Goal: Contribute content

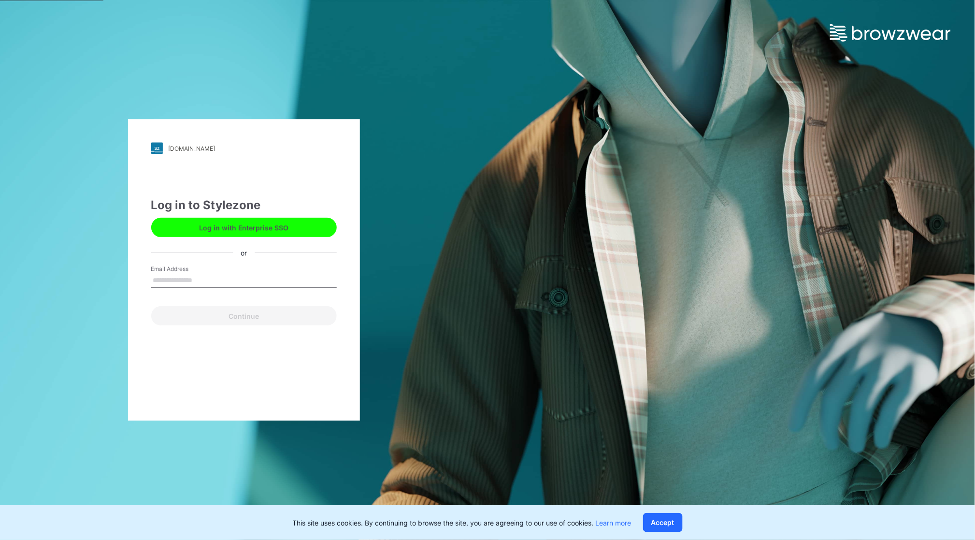
click at [193, 275] on input "Email Address" at bounding box center [243, 280] width 185 height 14
type input "**********"
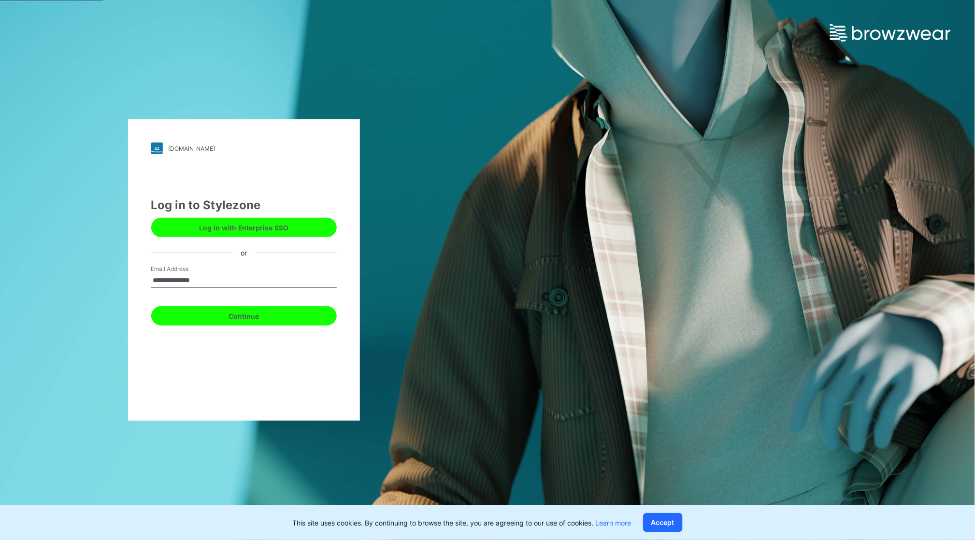
click at [276, 319] on button "Continue" at bounding box center [243, 315] width 185 height 19
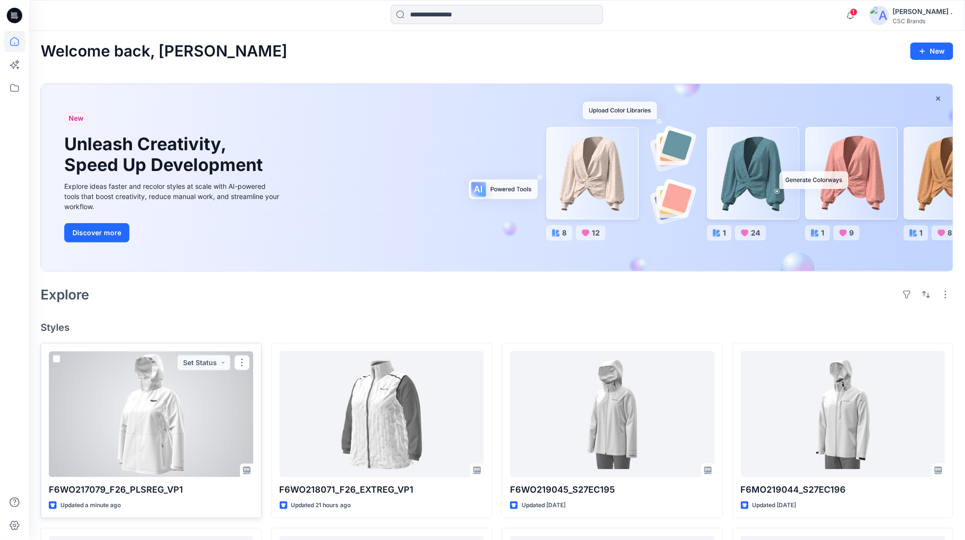
click at [194, 408] on div at bounding box center [151, 414] width 205 height 126
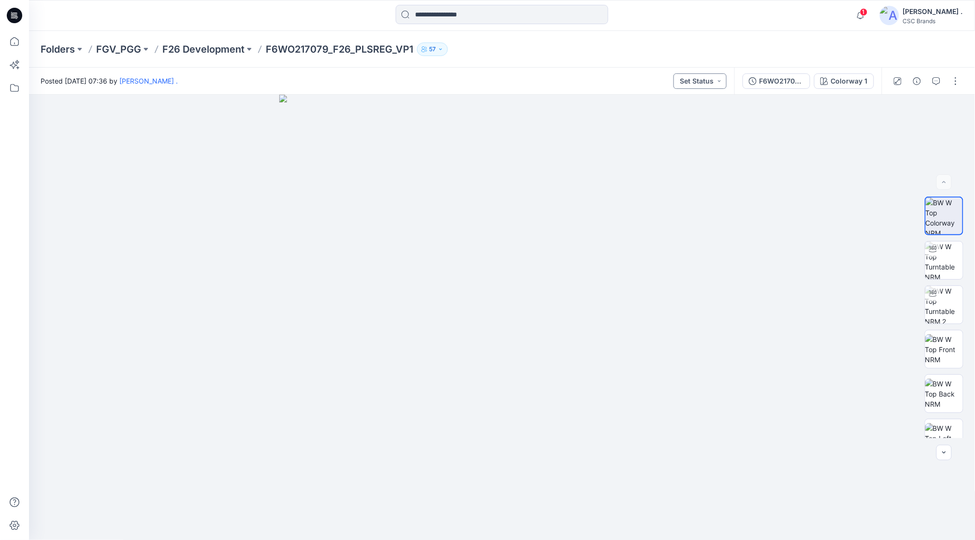
click at [690, 81] on button "Set Status" at bounding box center [699, 80] width 53 height 15
click at [684, 125] on p "Virtual Proto 1" at bounding box center [680, 126] width 44 height 13
click at [951, 84] on button "button" at bounding box center [955, 80] width 15 height 15
click at [902, 132] on button "Edit" at bounding box center [914, 131] width 89 height 18
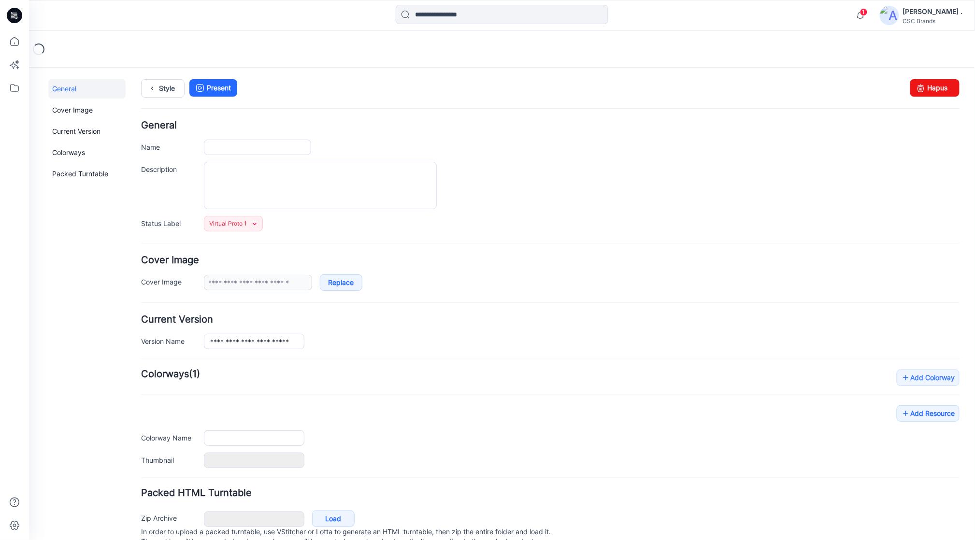
type input "**********"
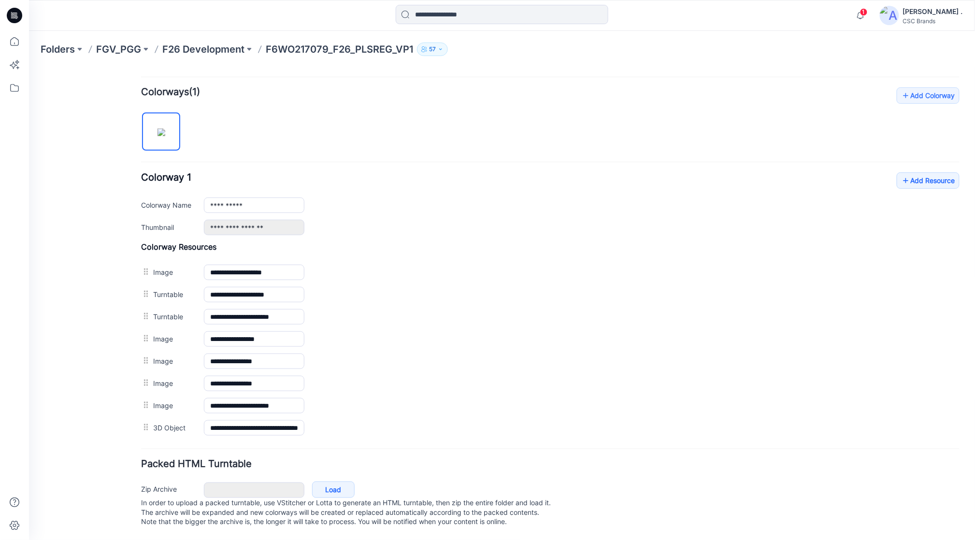
scroll to position [298, 0]
click at [922, 172] on link "Add Resource" at bounding box center [927, 180] width 63 height 16
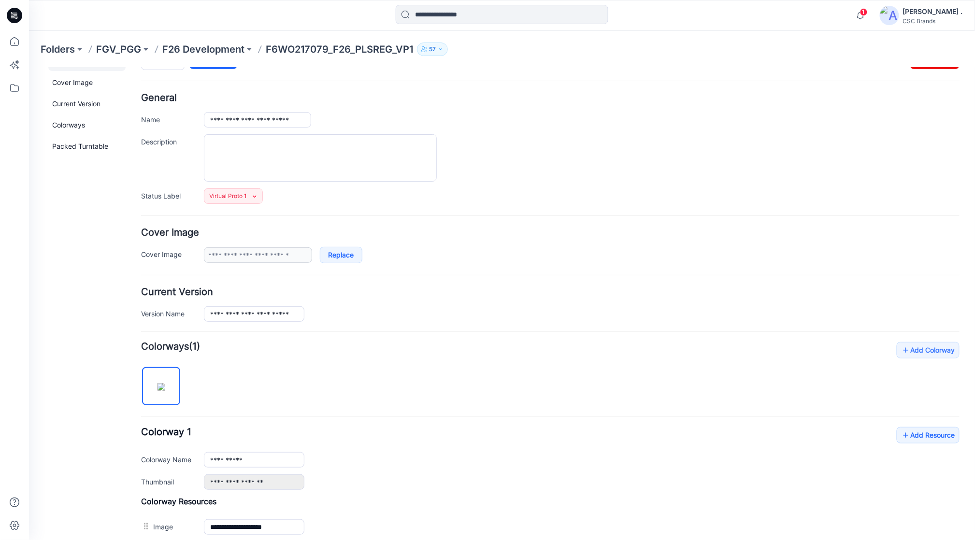
scroll to position [0, 0]
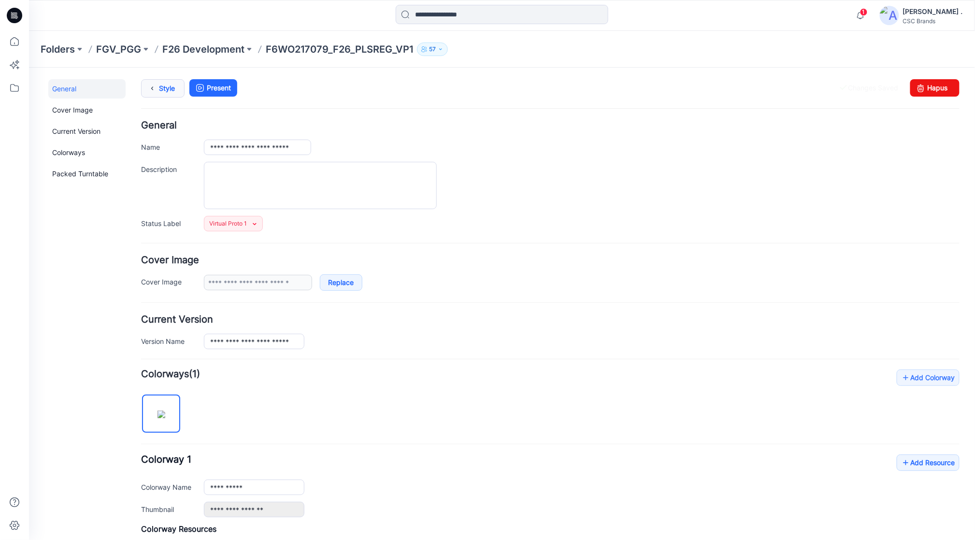
click at [165, 88] on link "Style" at bounding box center [162, 88] width 43 height 18
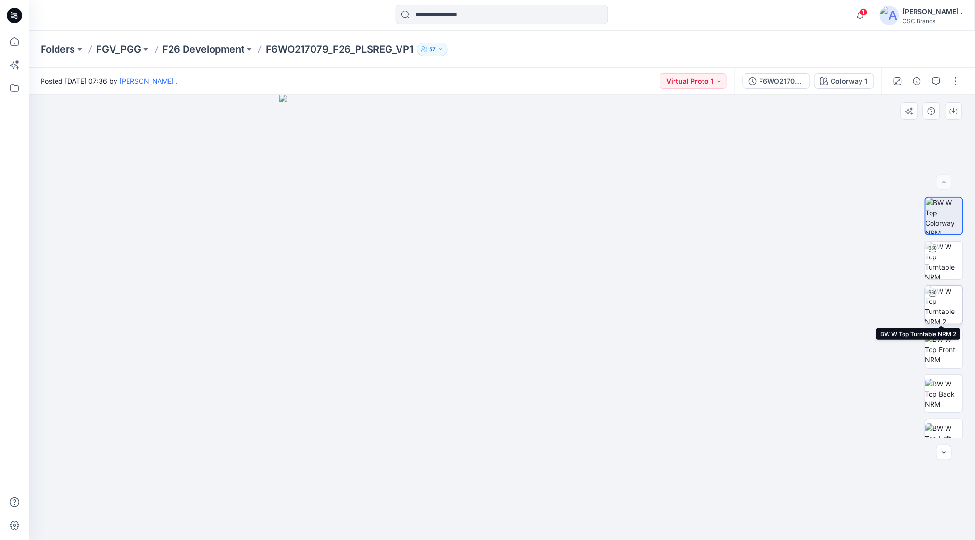
click at [944, 307] on img at bounding box center [944, 305] width 38 height 38
drag, startPoint x: 592, startPoint y: 524, endPoint x: 741, endPoint y: 499, distance: 151.4
click at [731, 500] on div at bounding box center [502, 317] width 946 height 445
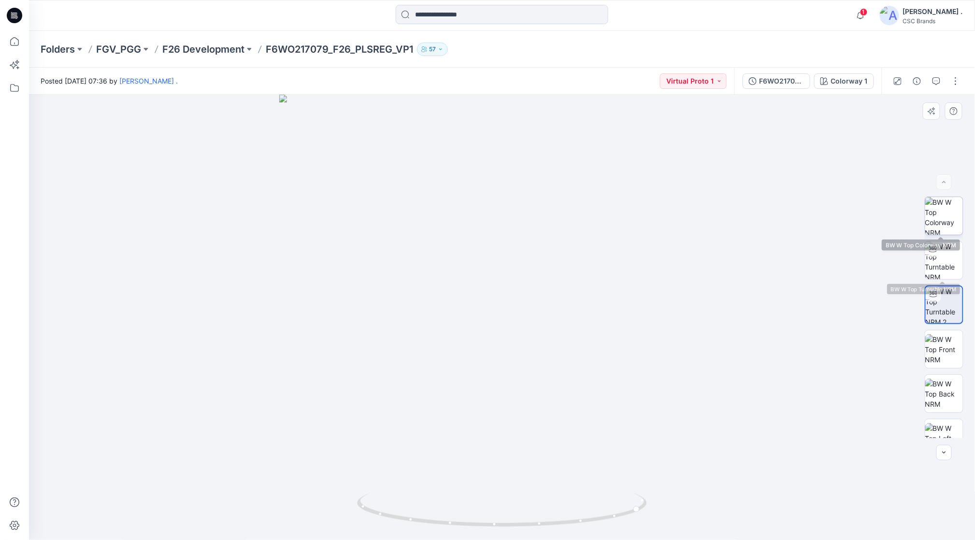
click at [945, 217] on img at bounding box center [944, 216] width 38 height 38
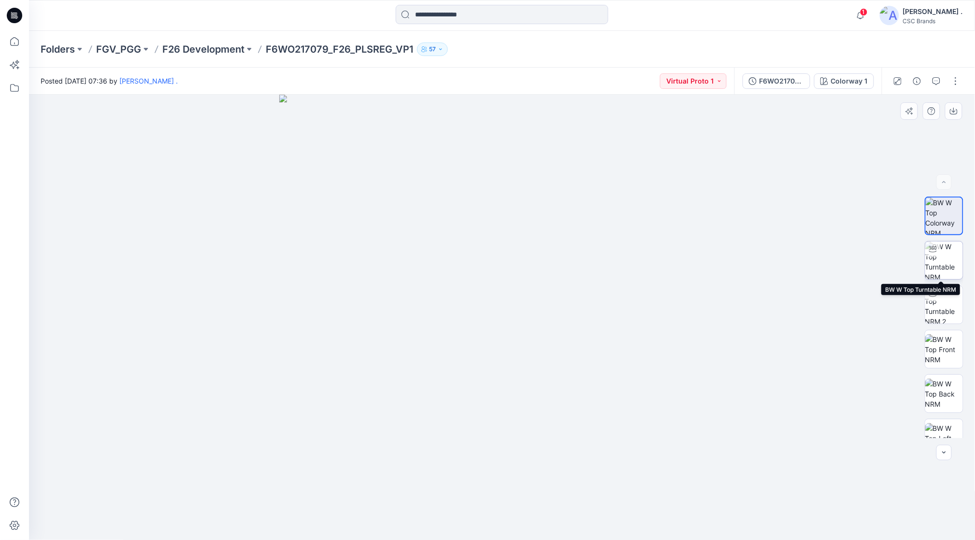
click at [932, 260] on img at bounding box center [944, 260] width 38 height 38
drag, startPoint x: 553, startPoint y: 387, endPoint x: 612, endPoint y: 372, distance: 61.3
click at [572, 369] on div at bounding box center [502, 317] width 946 height 445
drag, startPoint x: 516, startPoint y: 366, endPoint x: 392, endPoint y: 350, distance: 124.7
click at [392, 350] on div at bounding box center [502, 317] width 946 height 445
